Goal: Navigation & Orientation: Find specific page/section

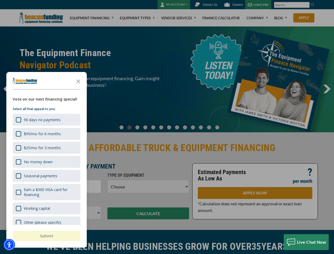
click at [167, 127] on div at bounding box center [167, 127] width 334 height 254
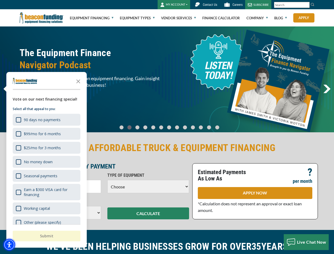
click at [9, 245] on img "Accessibility Menu" at bounding box center [9, 245] width 12 height 12
click at [167, 127] on body "Skip to main content Enable accessibility for low vision Open the accessibility…" at bounding box center [167, 127] width 334 height 254
click at [78, 81] on body "Skip to main content Enable accessibility for low vision Open the accessibility…" at bounding box center [167, 127] width 334 height 254
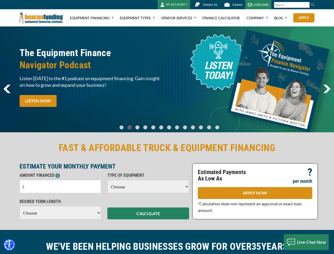
click at [46, 120] on body "Skip to main content Enable accessibility for low vision Open the accessibility…" at bounding box center [167, 127] width 334 height 254
click at [46, 134] on body "Skip to main content Enable accessibility for low vision Open the accessibility…" at bounding box center [167, 127] width 334 height 254
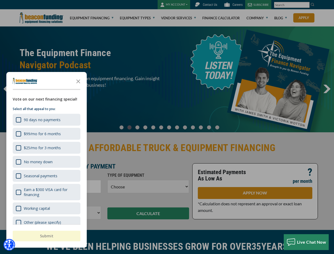
click at [46, 148] on body "Skip to main content Enable accessibility for low vision Open the accessibility…" at bounding box center [167, 127] width 334 height 254
click at [46, 162] on body "Skip to main content Enable accessibility for low vision Open the accessibility…" at bounding box center [167, 127] width 334 height 254
click at [46, 176] on body "Skip to main content Enable accessibility for low vision Open the accessibility…" at bounding box center [167, 127] width 334 height 254
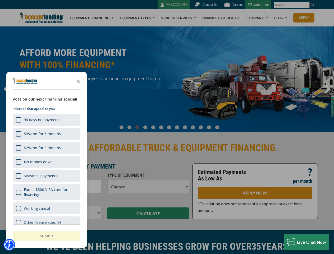
click at [46, 192] on body "Skip to main content Enable accessibility for low vision Open the accessibility…" at bounding box center [167, 127] width 334 height 254
